Goal: Navigation & Orientation: Understand site structure

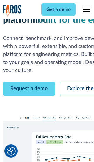
click at [29, 82] on link "Request a demo" at bounding box center [29, 89] width 52 height 14
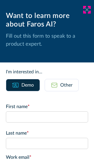
click at [87, 10] on icon at bounding box center [87, 9] width 5 height 4
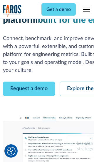
click at [77, 82] on link "Explore the platform" at bounding box center [91, 89] width 63 height 14
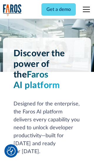
scroll to position [4435, 0]
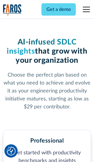
scroll to position [915, 0]
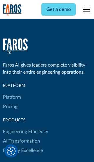
click at [12, 93] on link "Platform" at bounding box center [12, 97] width 18 height 9
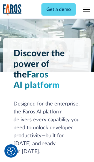
scroll to position [4624, 0]
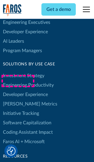
click at [18, 99] on link "[PERSON_NAME] Metrics" at bounding box center [30, 103] width 55 height 9
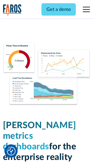
scroll to position [2585, 0]
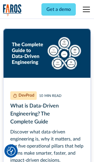
scroll to position [2663, 0]
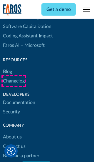
click at [14, 81] on link "Changelog" at bounding box center [14, 80] width 22 height 9
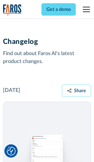
scroll to position [7131, 0]
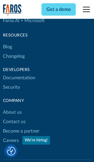
click at [12, 108] on link "About us" at bounding box center [12, 112] width 19 height 9
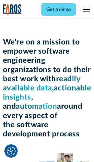
scroll to position [2036, 0]
